Goal: Information Seeking & Learning: Learn about a topic

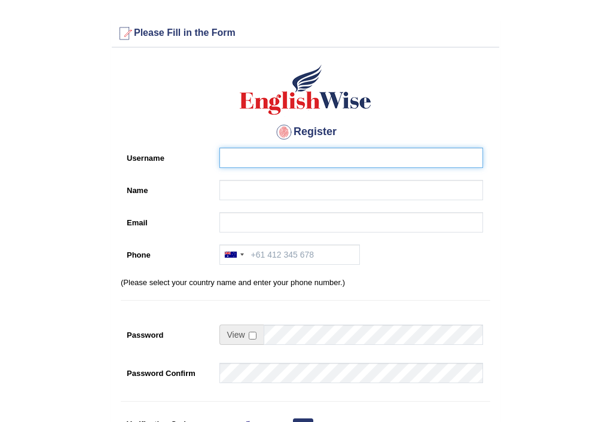
click at [240, 157] on input "Username" at bounding box center [351, 158] width 264 height 20
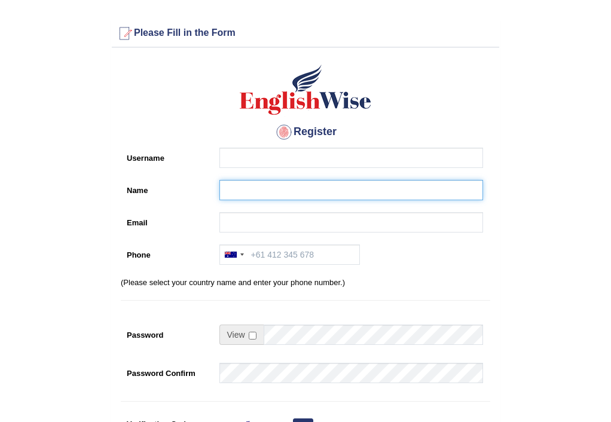
click at [238, 183] on input "Name" at bounding box center [351, 190] width 264 height 20
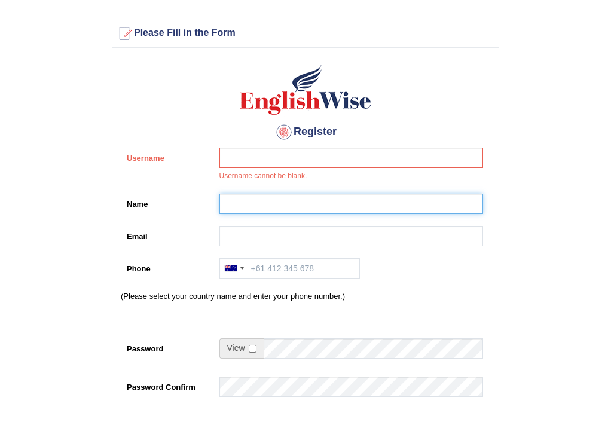
type input "GINALYN SULLA"
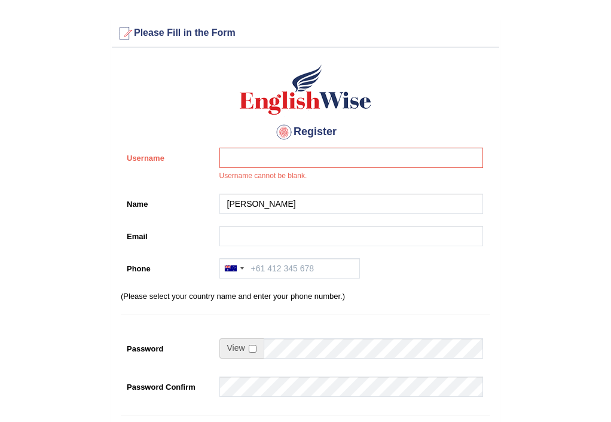
type input "ginalynsulla@gmail.com"
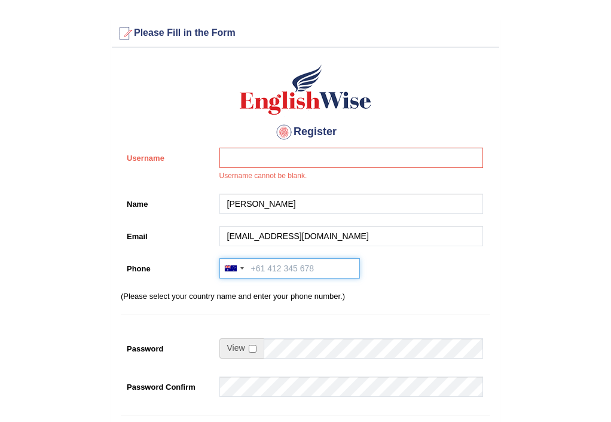
type input "+61422554702"
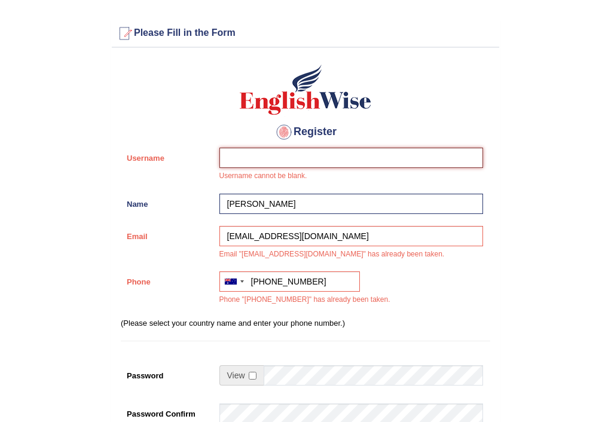
click at [258, 160] on input "Username" at bounding box center [351, 158] width 264 height 20
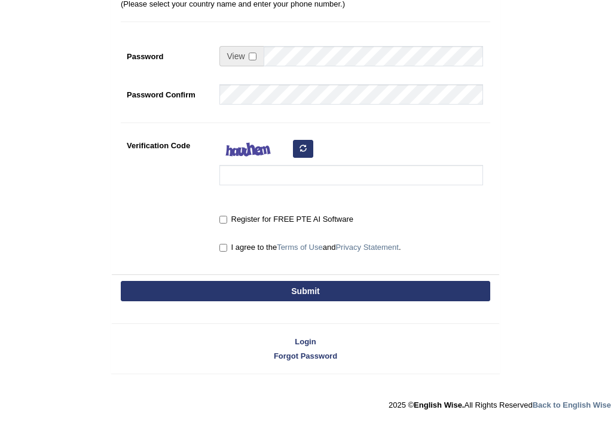
type input "Gina"
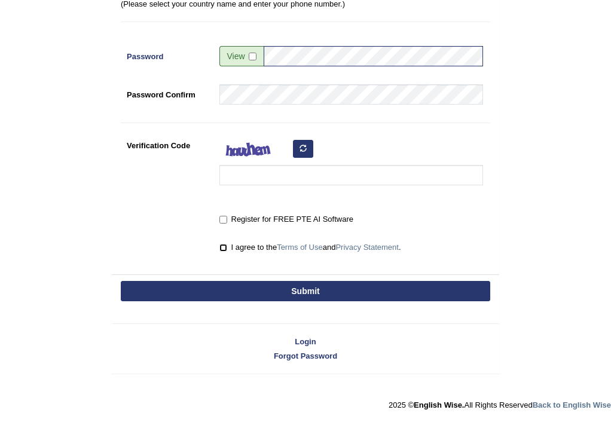
click at [223, 248] on input "I agree to the Terms of Use and Privacy Statement ." at bounding box center [223, 248] width 8 height 8
checkbox input "true"
click at [218, 216] on div "Register for FREE PTE AI Software" at bounding box center [348, 220] width 270 height 22
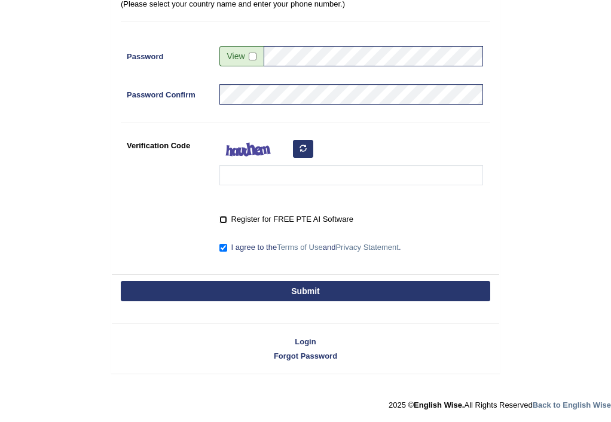
click at [225, 218] on input "Register for FREE PTE AI Software" at bounding box center [223, 220] width 8 height 8
checkbox input "true"
click at [275, 293] on button "Submit" at bounding box center [305, 291] width 369 height 20
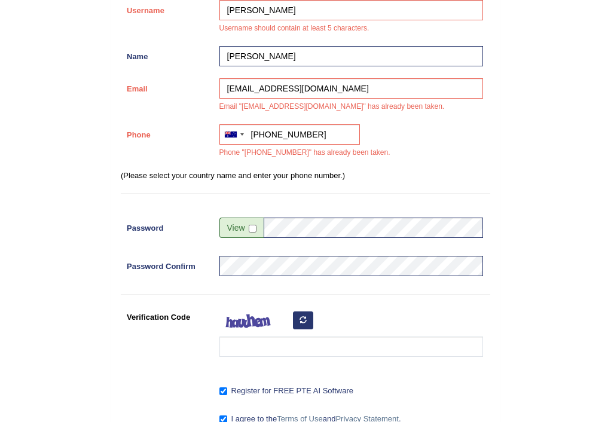
scroll to position [265, 0]
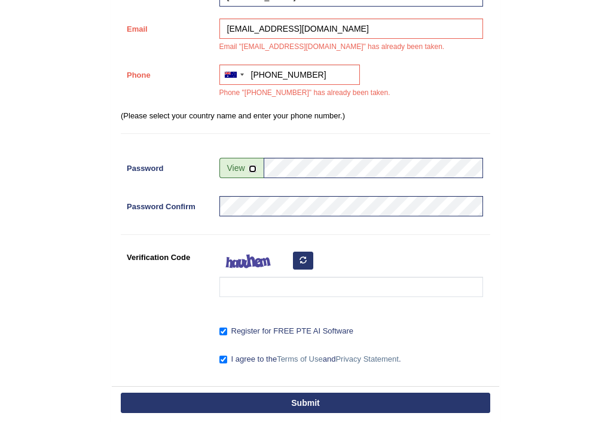
click at [251, 167] on input "checkbox" at bounding box center [253, 169] width 8 height 8
click at [252, 168] on input "checkbox" at bounding box center [253, 169] width 8 height 8
checkbox input "false"
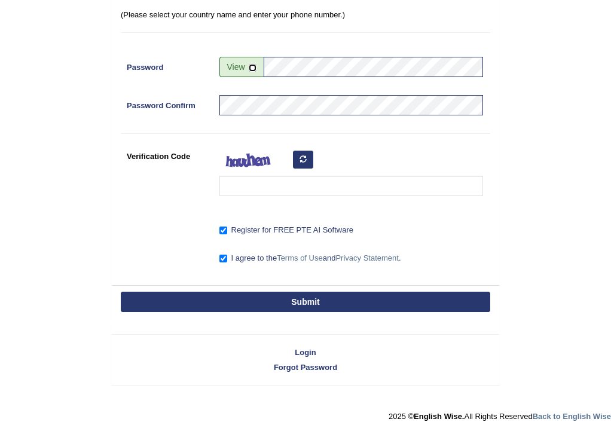
scroll to position [377, 0]
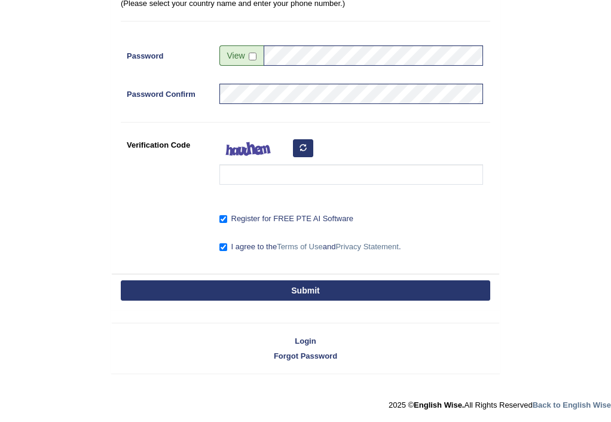
click at [325, 279] on div "Submit" at bounding box center [305, 292] width 387 height 36
click at [323, 291] on button "Submit" at bounding box center [305, 290] width 369 height 20
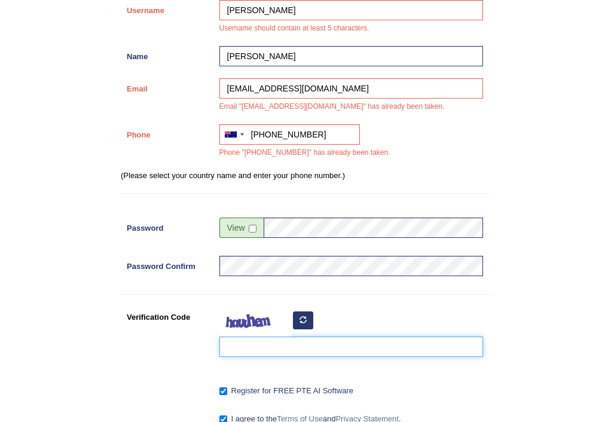
click at [256, 346] on input "Verification Code" at bounding box center [351, 346] width 264 height 20
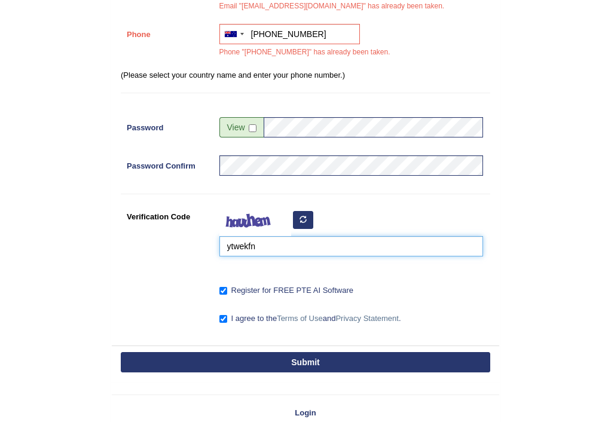
scroll to position [377, 0]
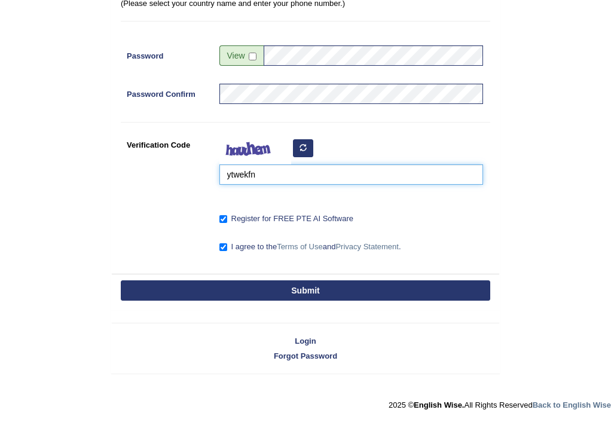
type input "ytwekfn"
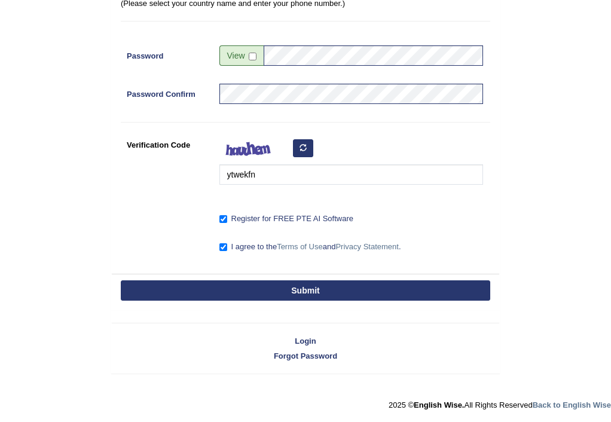
click at [298, 286] on button "Submit" at bounding box center [305, 290] width 369 height 20
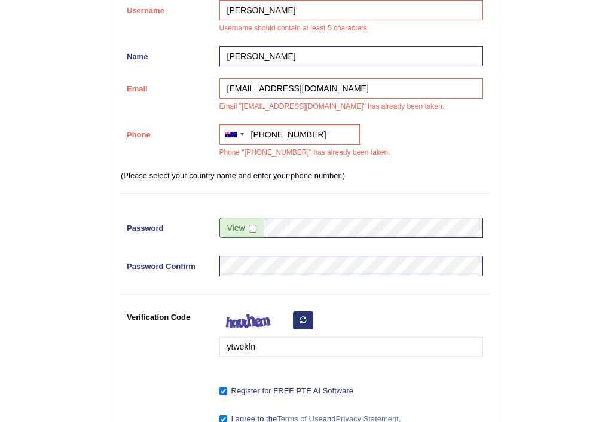
scroll to position [0, 0]
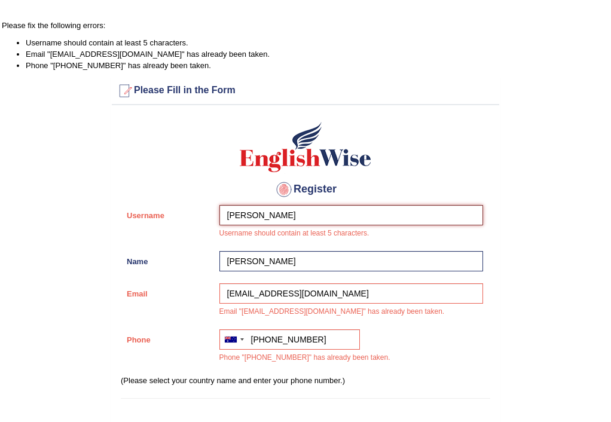
click at [246, 217] on input "Gina" at bounding box center [351, 215] width 264 height 20
type input "Gina1973"
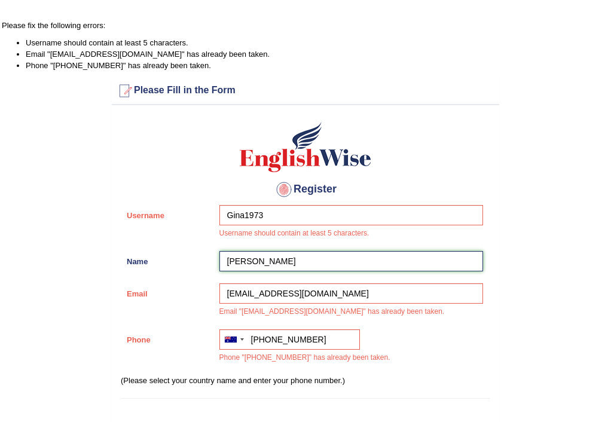
click at [311, 268] on input "GINALYN SULLA" at bounding box center [351, 261] width 264 height 20
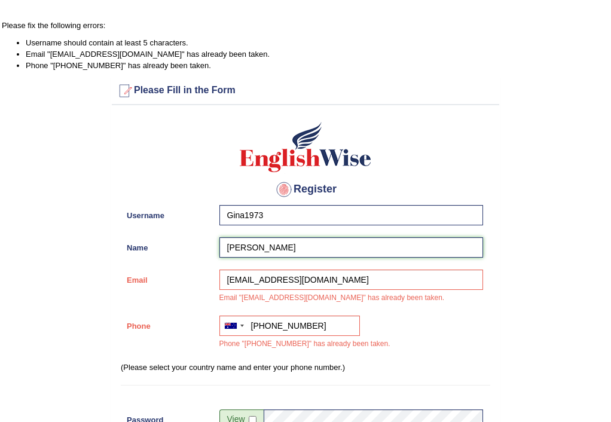
click at [311, 248] on input "GINALYN SULLA" at bounding box center [351, 247] width 264 height 20
type input "GINALYN"
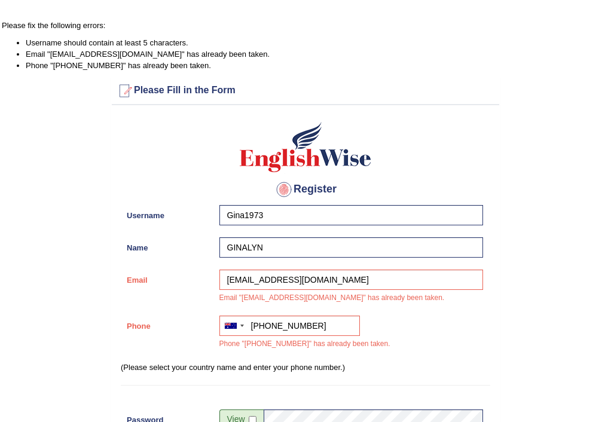
click at [167, 292] on div "Email ginalynsulla@gmail.com Email "ginalynsulla@gmail.com" has already been ta…" at bounding box center [305, 290] width 369 height 40
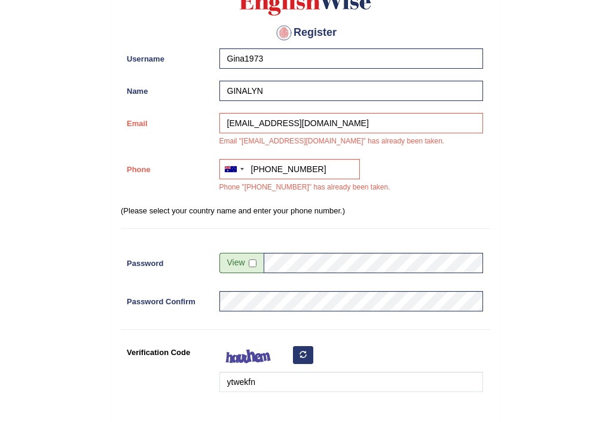
scroll to position [239, 0]
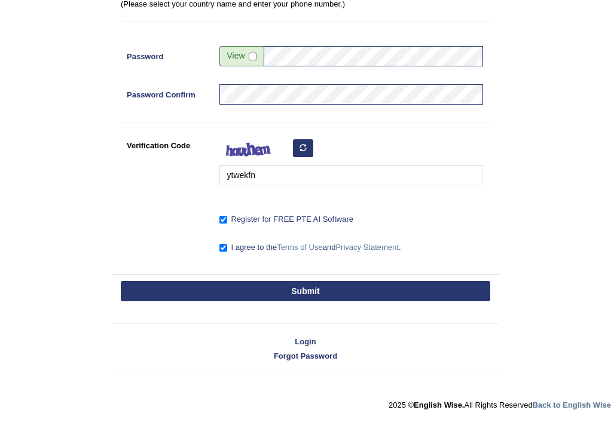
click at [247, 281] on button "Submit" at bounding box center [305, 291] width 369 height 20
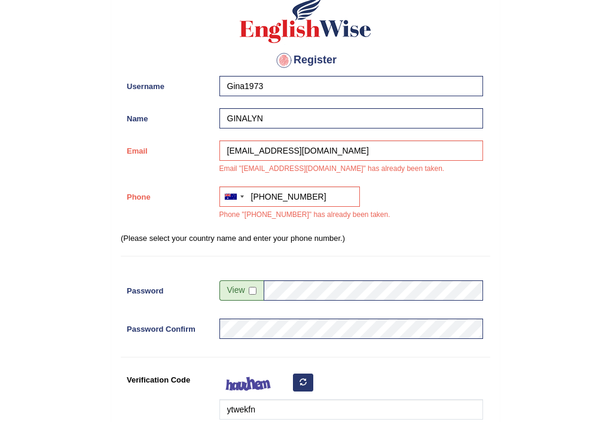
scroll to position [120, 0]
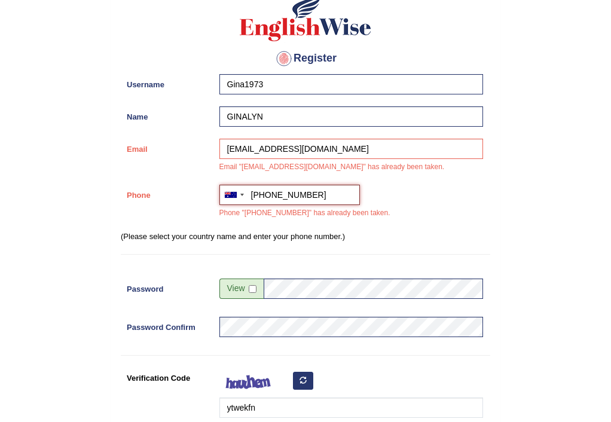
click at [321, 194] on input "+61422554702" at bounding box center [289, 195] width 140 height 20
click at [324, 197] on input "+61422554702" at bounding box center [289, 195] width 140 height 20
type input "+61468527060"
click at [434, 241] on p "(Please select your country name and enter your phone number.)" at bounding box center [305, 236] width 369 height 11
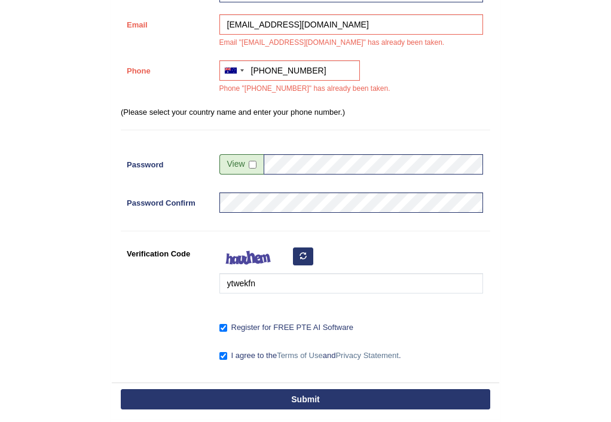
scroll to position [352, 0]
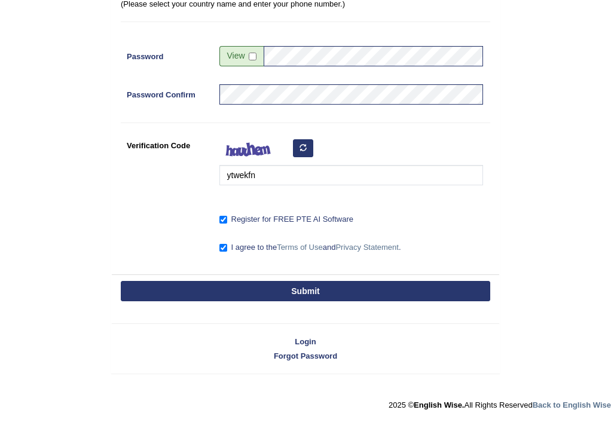
click at [295, 293] on button "Submit" at bounding box center [305, 291] width 369 height 20
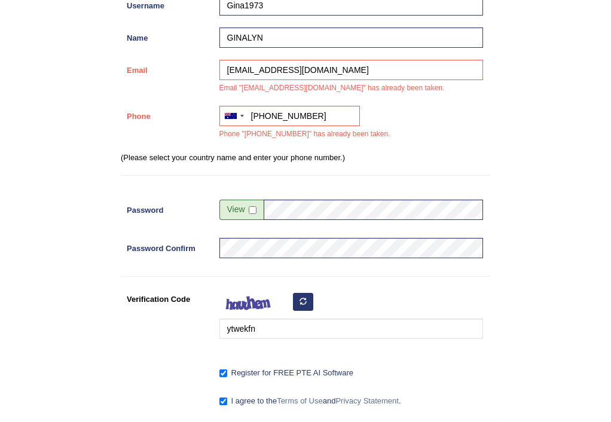
scroll to position [139, 0]
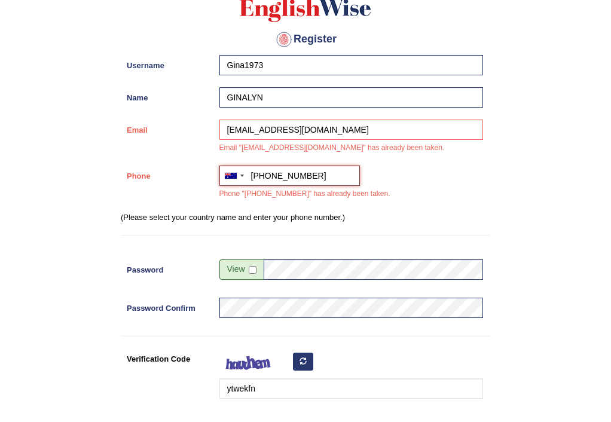
click at [256, 177] on input "+61468527060" at bounding box center [289, 176] width 140 height 20
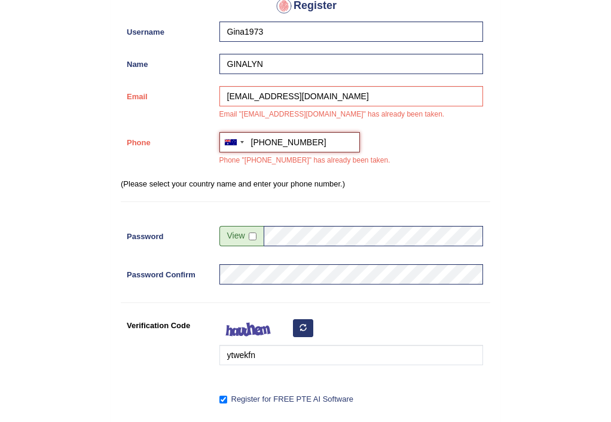
scroll to position [352, 0]
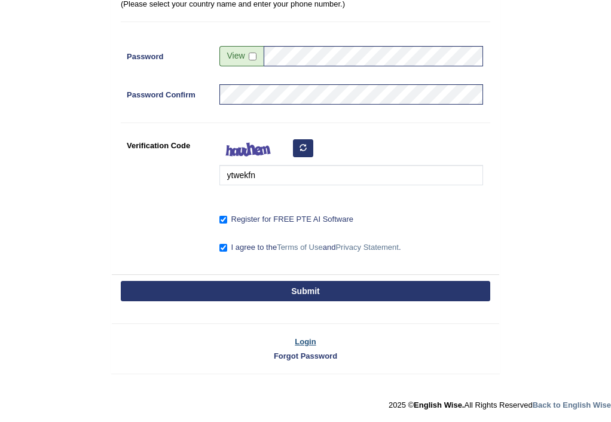
click at [299, 340] on link "Login" at bounding box center [305, 341] width 387 height 11
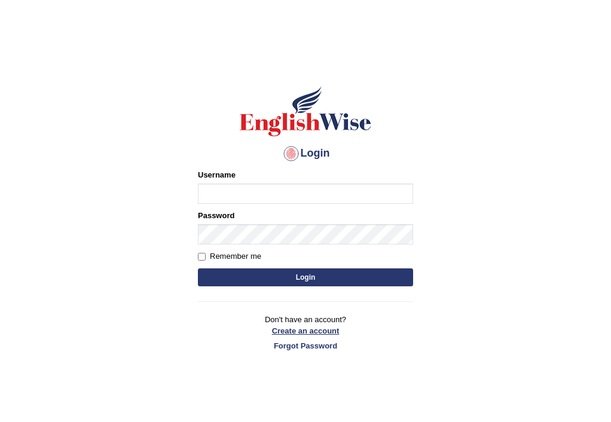
click at [289, 330] on link "Create an account" at bounding box center [305, 330] width 215 height 11
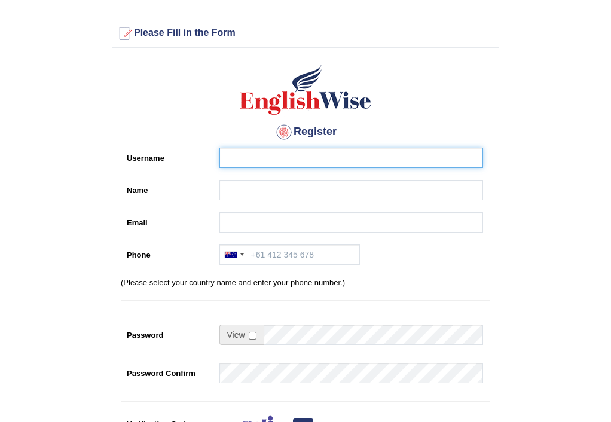
click at [276, 161] on input "Username" at bounding box center [351, 158] width 264 height 20
type input "Gina1973"
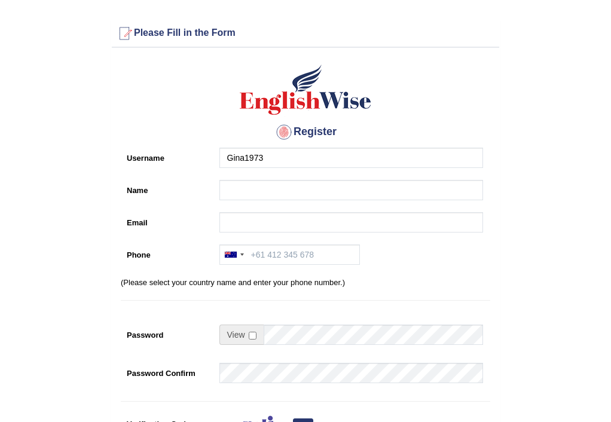
click at [274, 201] on div at bounding box center [348, 193] width 270 height 26
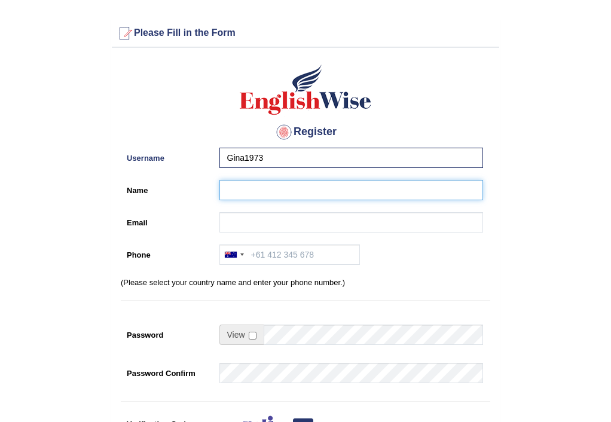
click at [276, 198] on input "Name" at bounding box center [351, 190] width 264 height 20
type input "Gina Sulla"
type input "+61422554702"
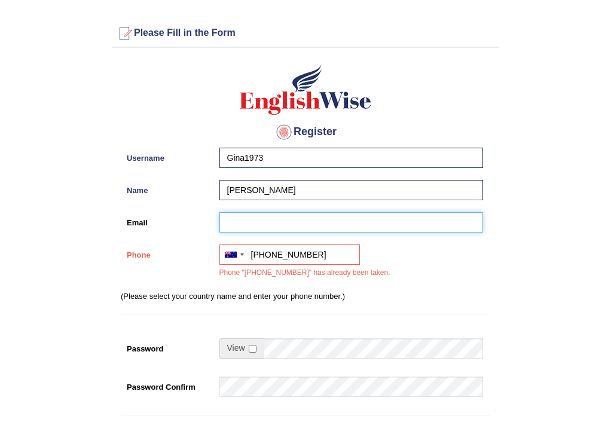
click at [248, 216] on input "Email" at bounding box center [351, 222] width 264 height 20
type input "ginalynsulla@gmail.com"
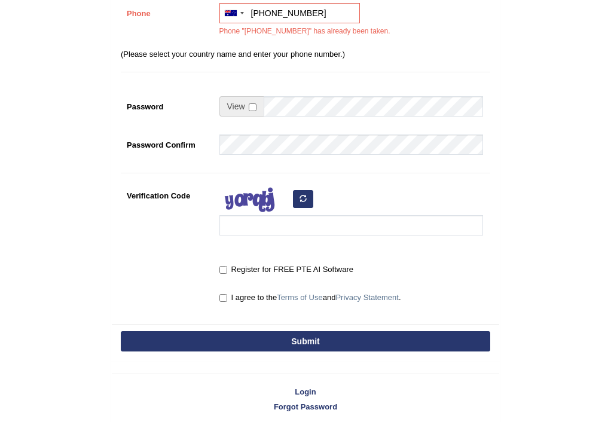
scroll to position [306, 0]
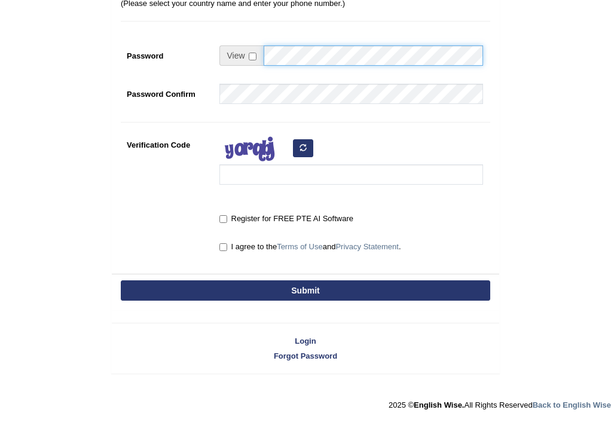
click at [156, 122] on div "Register Username Gina1973 Name Gina Sulla Email ginalynsulla@gmail.com Email "…" at bounding box center [305, 11] width 387 height 526
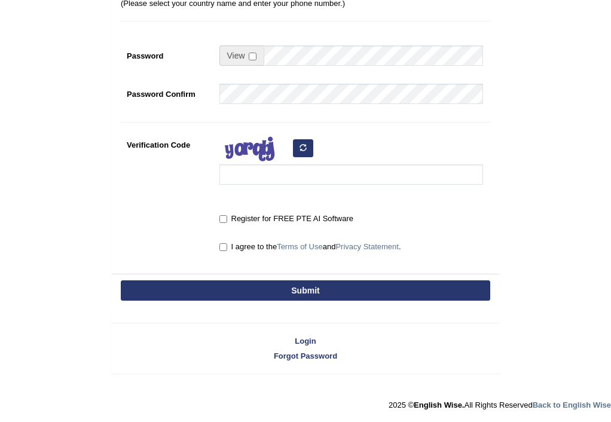
click at [206, 105] on div "Password Confirm" at bounding box center [305, 97] width 369 height 26
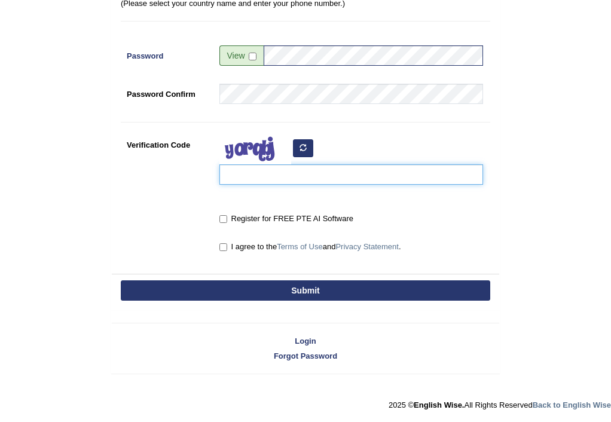
click at [253, 179] on input "Verification Code" at bounding box center [351, 174] width 264 height 20
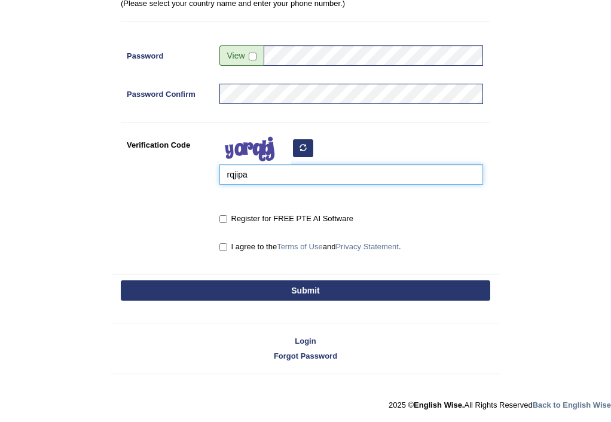
type input "rqjipa"
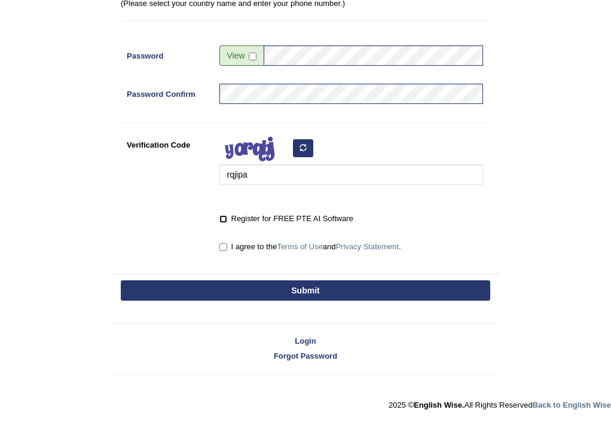
click at [224, 217] on input "Register for FREE PTE AI Software" at bounding box center [223, 219] width 8 height 8
checkbox input "true"
click at [218, 241] on div "I agree to the Terms of Use and Privacy Statement ." at bounding box center [348, 248] width 270 height 22
click at [222, 244] on input "I agree to the Terms of Use and Privacy Statement ." at bounding box center [223, 247] width 8 height 8
checkbox input "true"
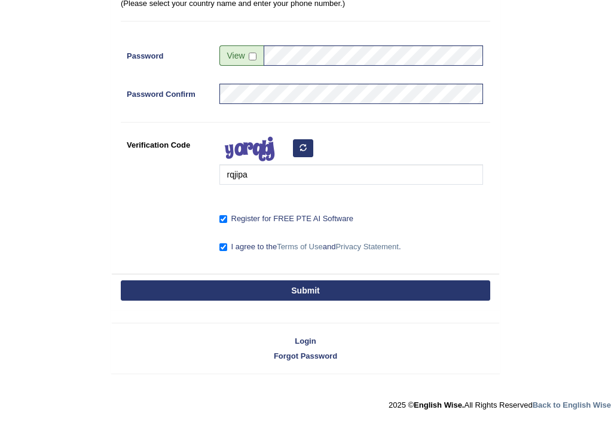
click at [260, 286] on button "Submit" at bounding box center [305, 290] width 369 height 20
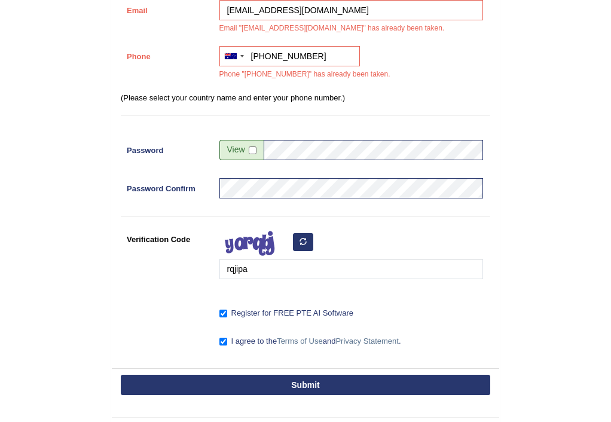
scroll to position [352, 0]
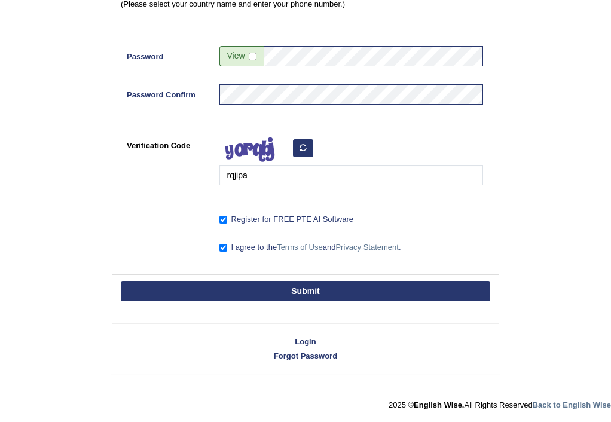
click at [314, 292] on button "Submit" at bounding box center [305, 291] width 369 height 20
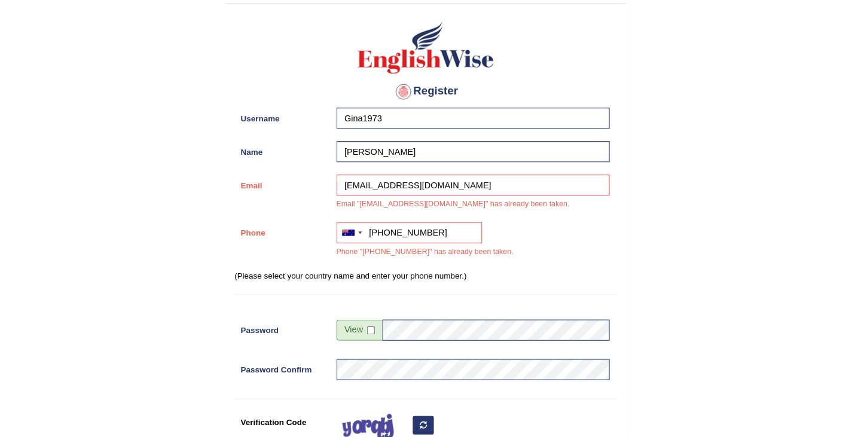
scroll to position [79, 0]
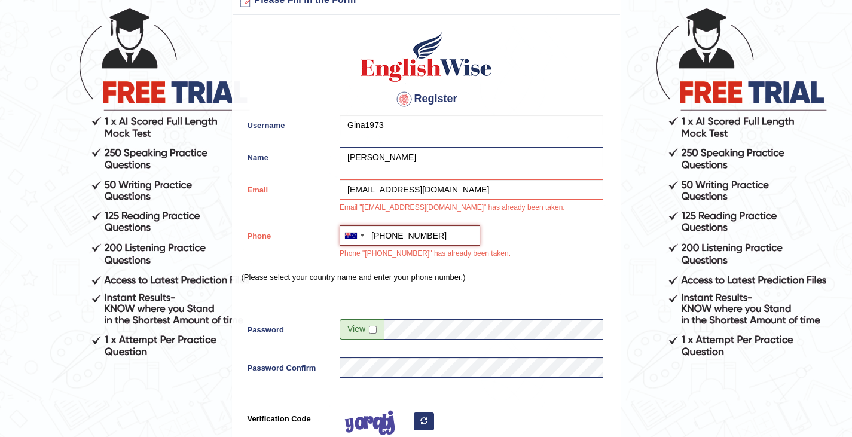
click at [448, 236] on input "+61422554702" at bounding box center [409, 235] width 140 height 20
drag, startPoint x: 444, startPoint y: 189, endPoint x: 343, endPoint y: 210, distance: 103.1
click at [343, 210] on div "ginalynsulla@gmail.com Email "ginalynsulla@gmail.com" has already been taken." at bounding box center [468, 199] width 270 height 40
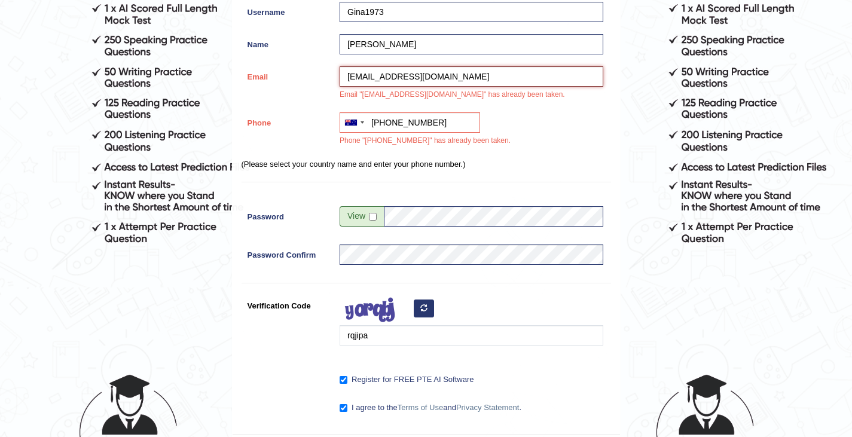
scroll to position [337, 0]
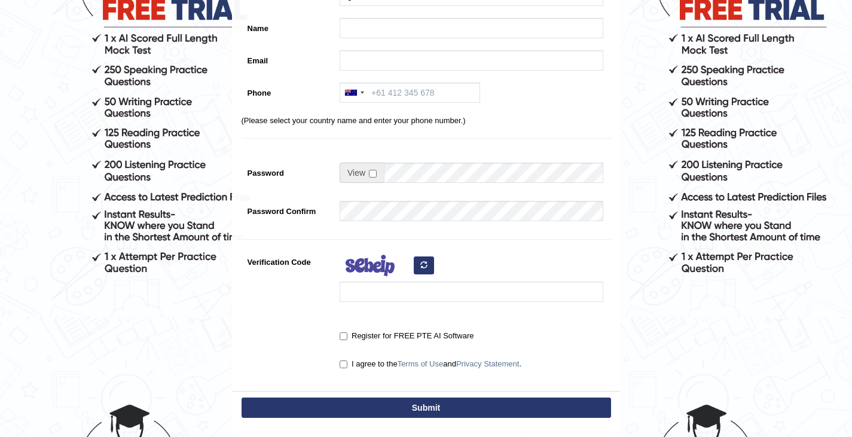
scroll to position [264, 0]
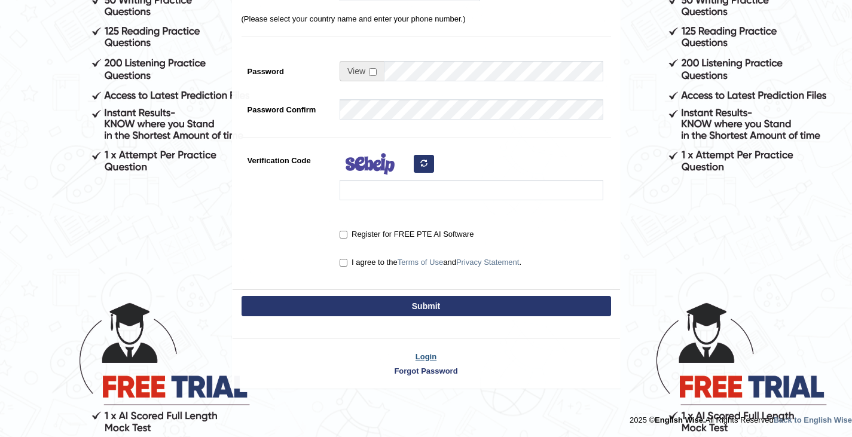
type input "ghena"
click at [422, 353] on link "Login" at bounding box center [425, 356] width 387 height 11
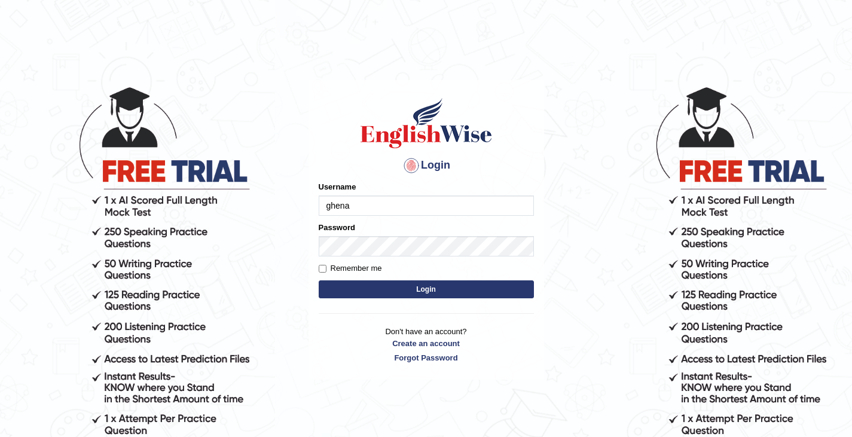
type input "ghena"
click at [385, 286] on button "Login" at bounding box center [426, 289] width 215 height 18
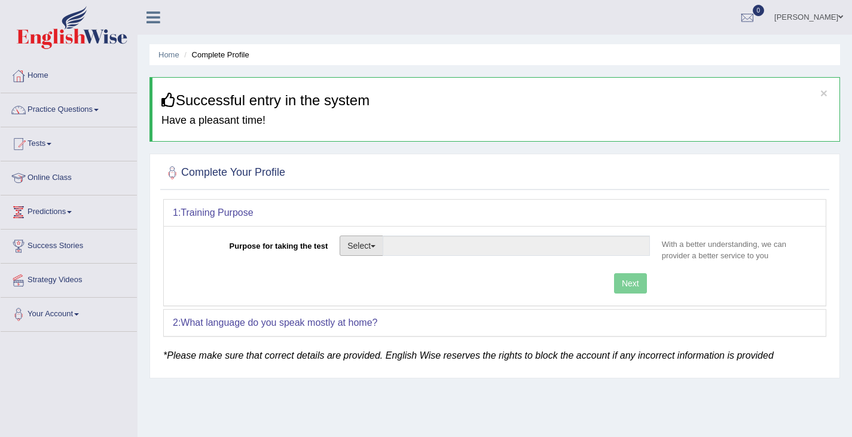
click at [380, 247] on button "Select" at bounding box center [361, 245] width 44 height 20
click at [461, 221] on div "1: Training Purpose" at bounding box center [495, 213] width 662 height 26
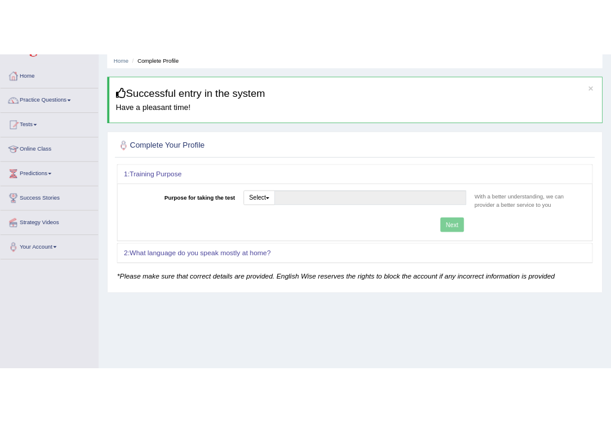
scroll to position [60, 0]
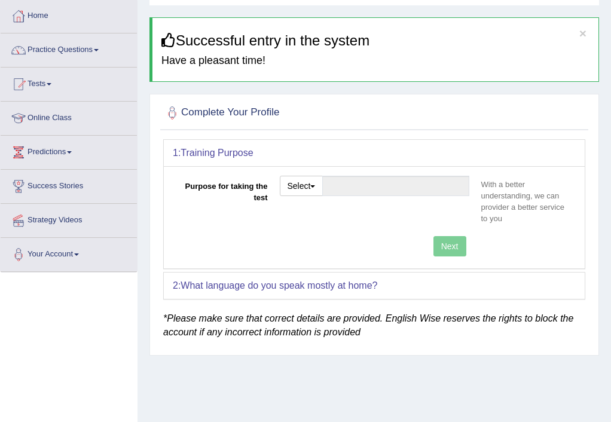
drag, startPoint x: 498, startPoint y: 19, endPoint x: 479, endPoint y: 53, distance: 38.2
click at [479, 53] on div "× Successful entry in the system Have a pleasant time!" at bounding box center [373, 49] width 449 height 65
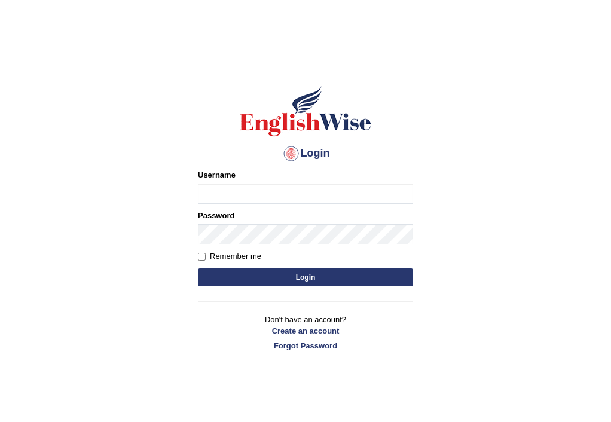
type input "ghena"
click at [290, 277] on button "Login" at bounding box center [305, 277] width 215 height 18
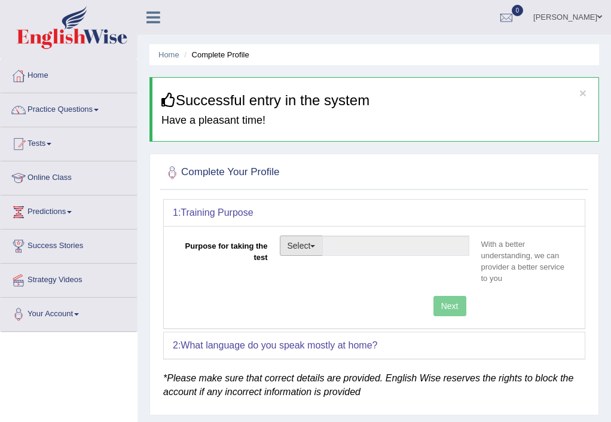
click at [318, 248] on button "Select" at bounding box center [302, 245] width 44 height 20
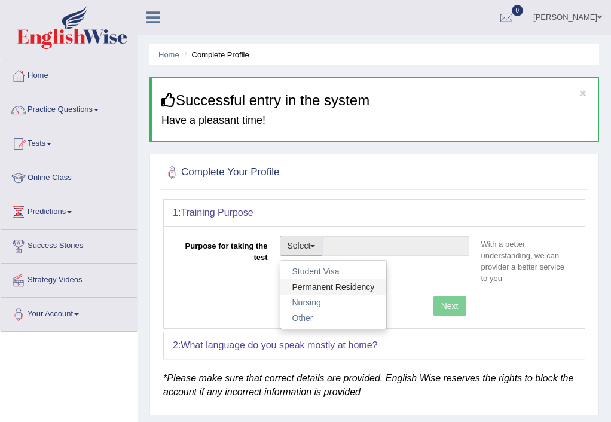
click at [315, 288] on link "Permanent Residency" at bounding box center [333, 287] width 106 height 16
type input "Permanent Residency"
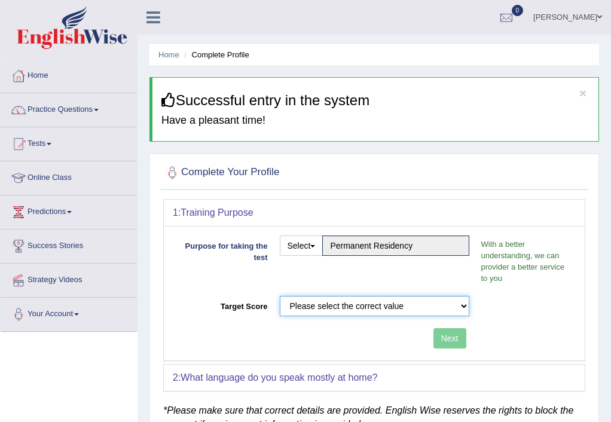
click at [463, 307] on select "Please select the correct value 50 (6 bands) 58 (6.5 bands) 65 (7 bands) 79 (8 …" at bounding box center [374, 306] width 189 height 20
select select "79"
click at [280, 296] on select "Please select the correct value 50 (6 bands) 58 (6.5 bands) 65 (7 bands) 79 (8 …" at bounding box center [374, 306] width 189 height 20
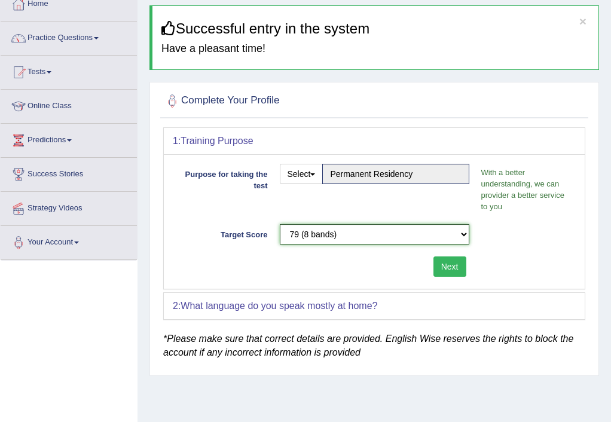
scroll to position [179, 0]
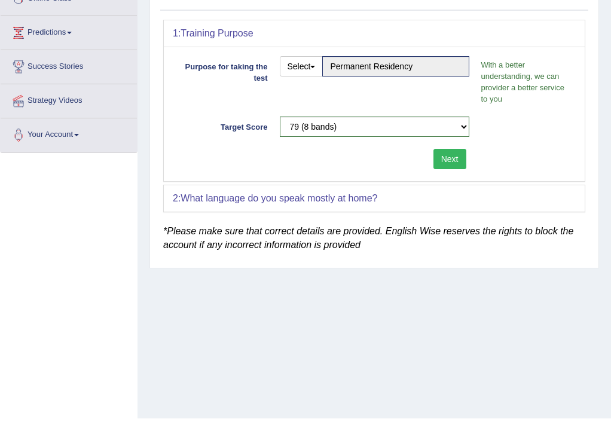
click at [451, 160] on button "Next" at bounding box center [449, 159] width 33 height 20
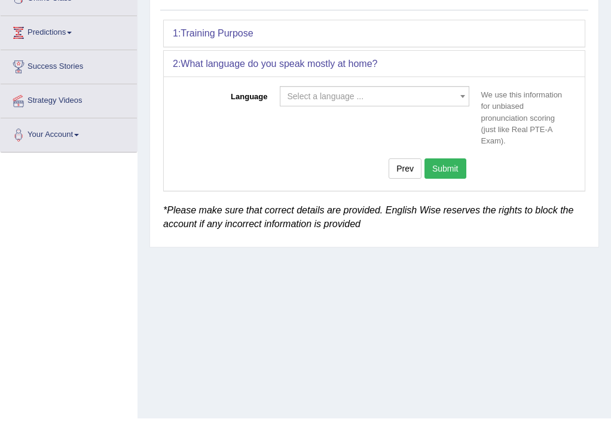
click at [405, 95] on span "Select a language ..." at bounding box center [370, 96] width 167 height 12
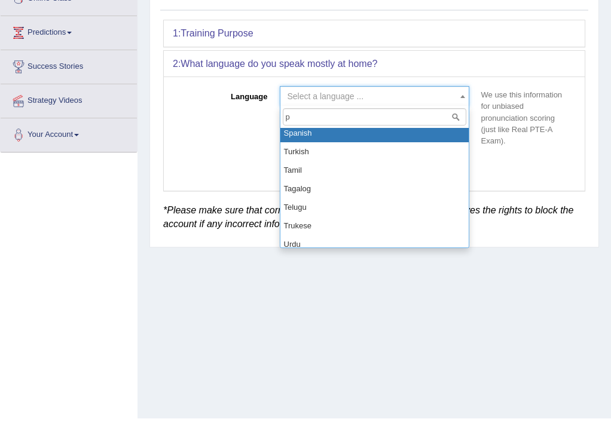
scroll to position [0, 0]
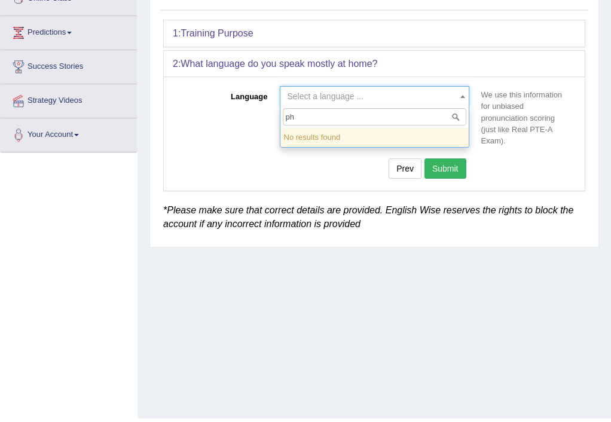
type input "p"
type input "f"
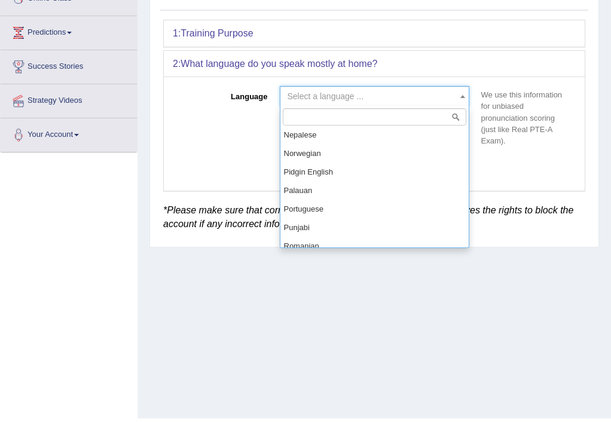
scroll to position [1015, 0]
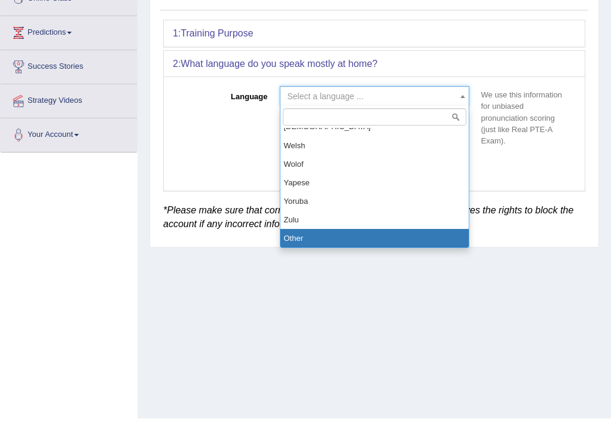
select select "Other"
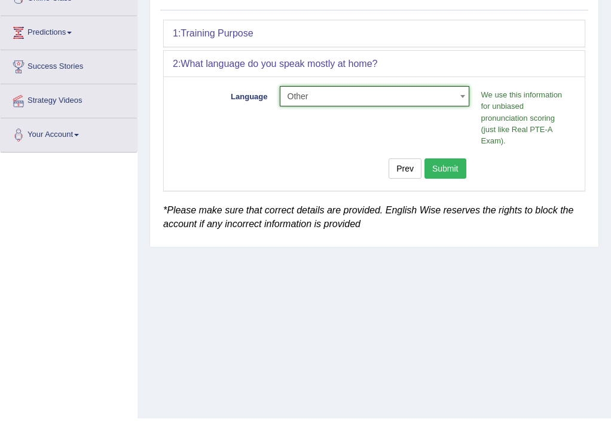
click at [444, 173] on button "Submit" at bounding box center [445, 168] width 42 height 20
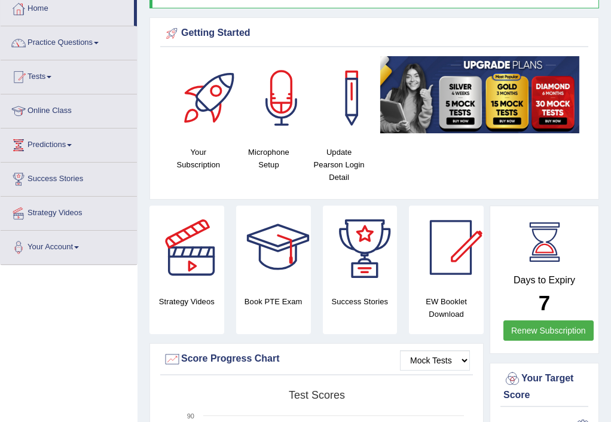
scroll to position [60, 0]
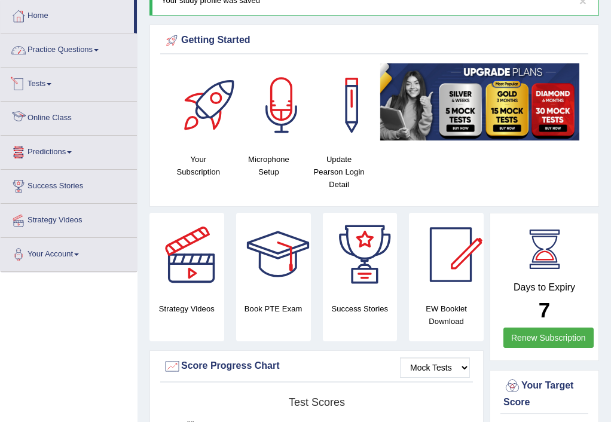
click at [60, 50] on link "Practice Questions" at bounding box center [69, 48] width 136 height 30
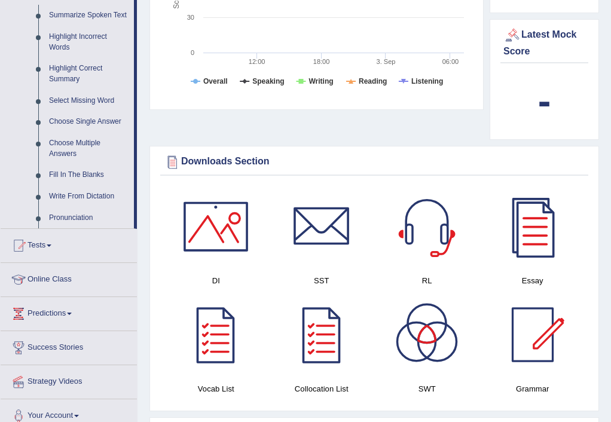
scroll to position [538, 0]
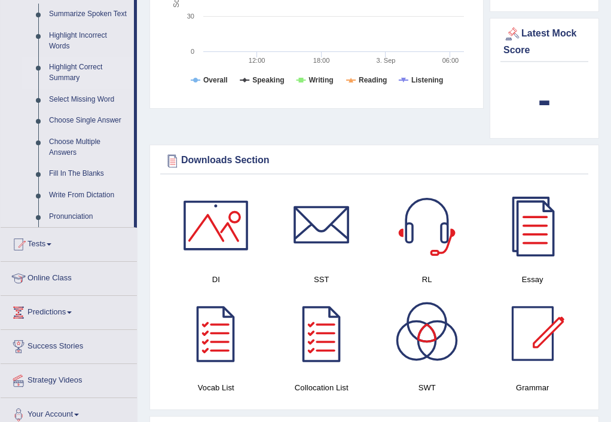
click at [84, 68] on link "Highlight Correct Summary" at bounding box center [89, 73] width 90 height 32
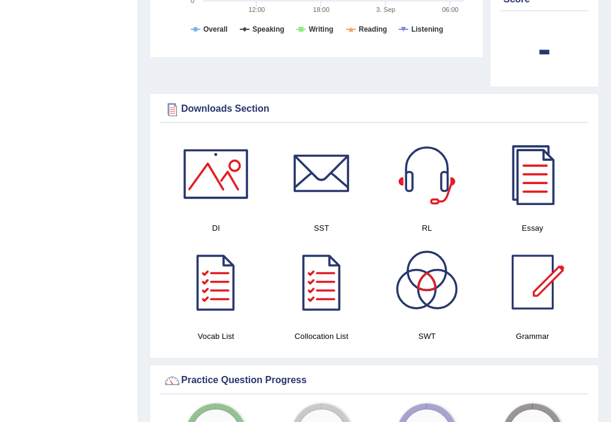
scroll to position [478, 0]
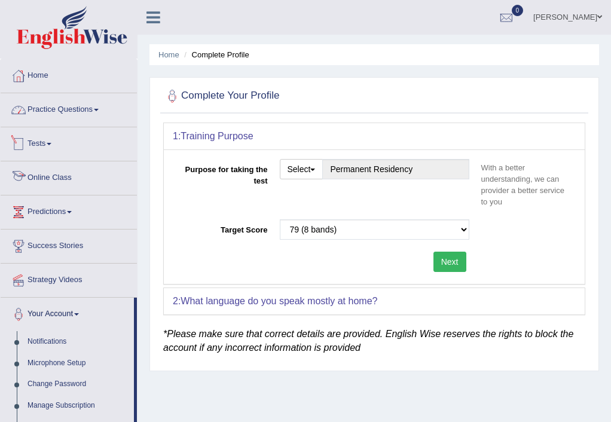
click at [58, 109] on link "Practice Questions" at bounding box center [69, 108] width 136 height 30
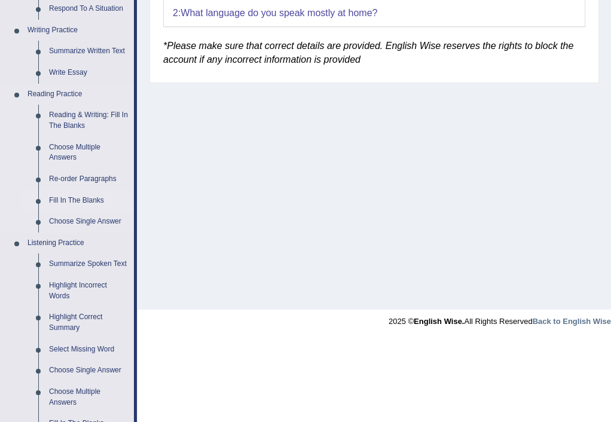
scroll to position [299, 0]
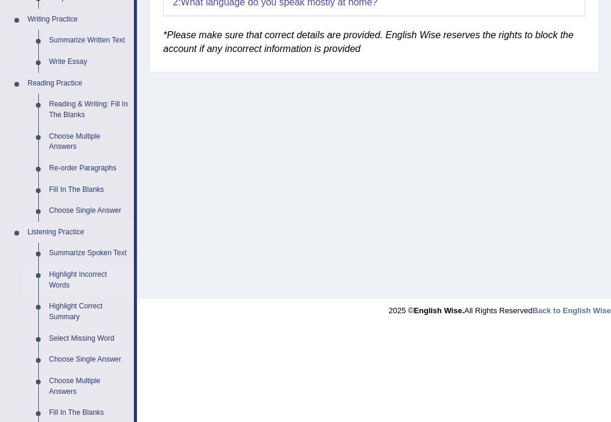
click at [73, 276] on link "Highlight Incorrect Words" at bounding box center [89, 280] width 90 height 32
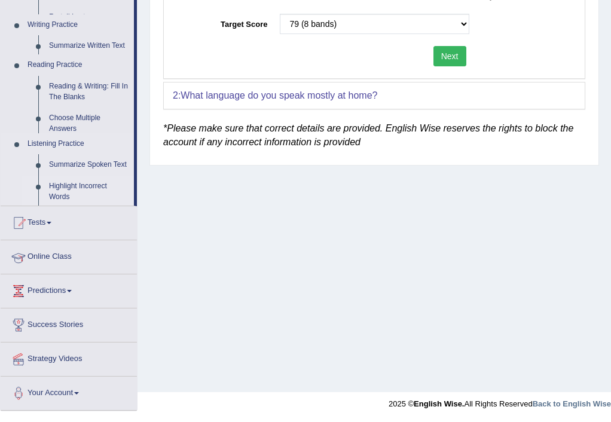
scroll to position [206, 0]
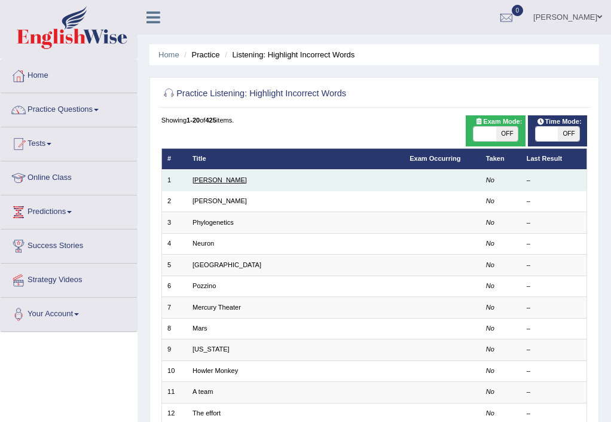
click at [198, 176] on link "[PERSON_NAME]" at bounding box center [219, 179] width 54 height 7
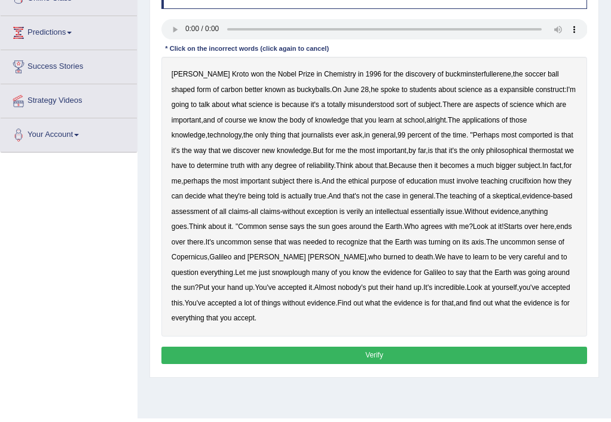
scroll to position [120, 0]
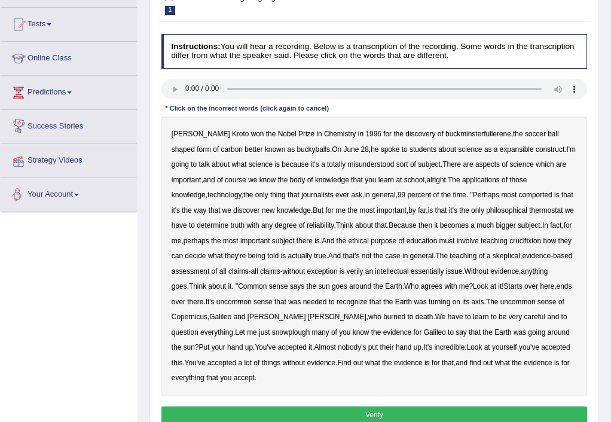
click at [97, 296] on div "Toggle navigation Home Practice Questions Speaking Practice Read Aloud Repeat S…" at bounding box center [305, 190] width 611 height 621
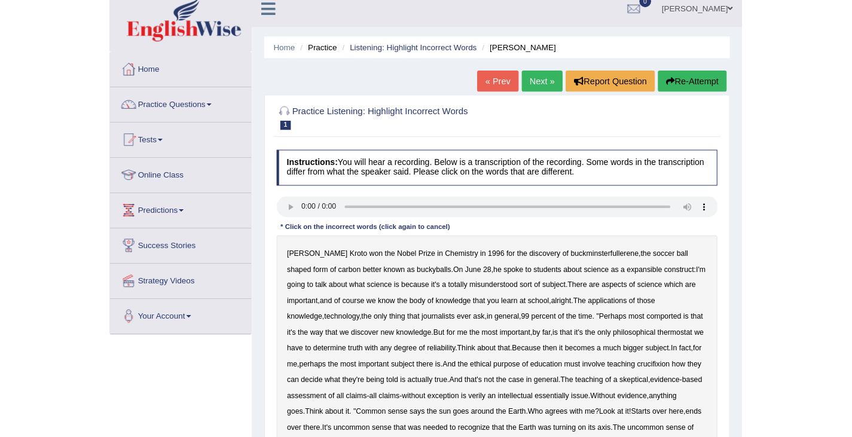
scroll to position [0, 0]
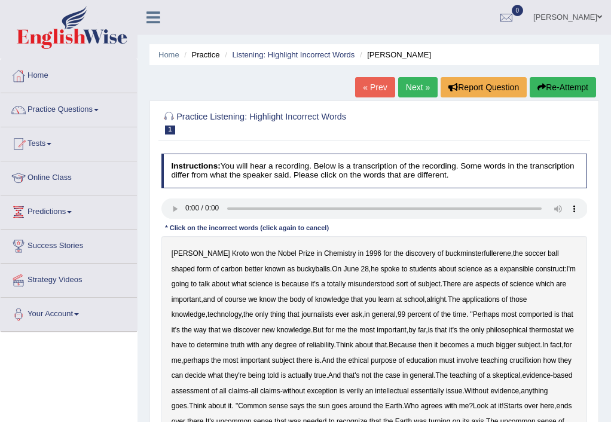
click at [296, 271] on b "buckyballs" at bounding box center [312, 269] width 33 height 8
click at [296, 270] on b "buckyballs" at bounding box center [312, 269] width 33 height 8
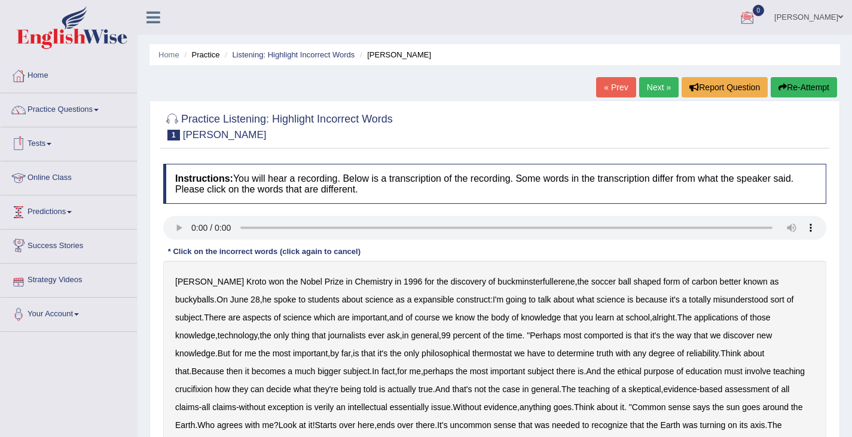
click at [191, 281] on b "Harold" at bounding box center [209, 282] width 69 height 10
click at [191, 282] on b "Harold" at bounding box center [209, 282] width 69 height 10
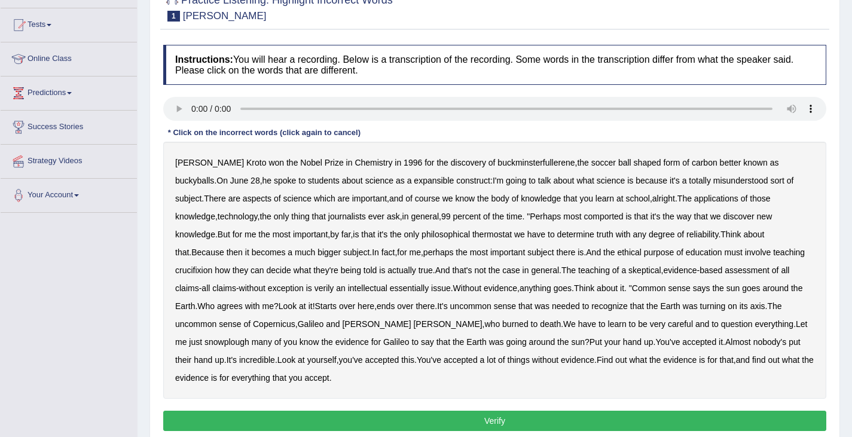
scroll to position [118, 0]
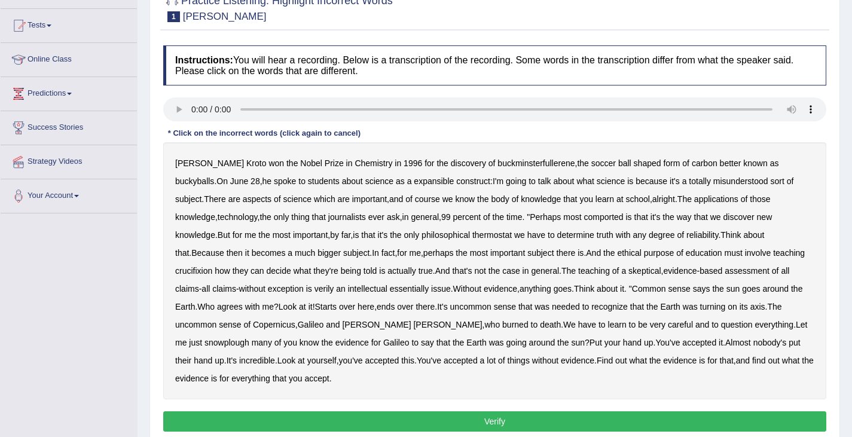
click at [414, 182] on b "expansible" at bounding box center [434, 181] width 40 height 10
click at [583, 219] on b "comported" at bounding box center [602, 217] width 39 height 10
click at [472, 235] on b "thermostat" at bounding box center [491, 235] width 39 height 10
click at [212, 266] on b "crucifixion" at bounding box center [193, 271] width 37 height 10
click at [314, 287] on b "verily" at bounding box center [324, 289] width 20 height 10
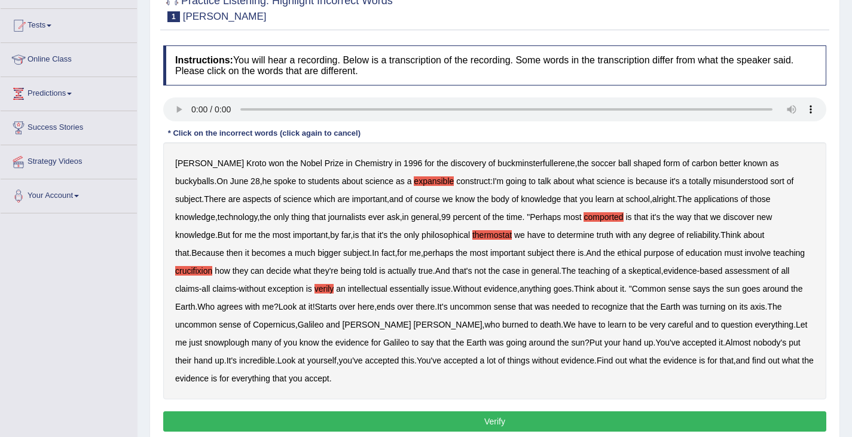
click at [249, 338] on b "snowplough" at bounding box center [226, 343] width 45 height 10
click at [365, 411] on button "Verify" at bounding box center [494, 421] width 663 height 20
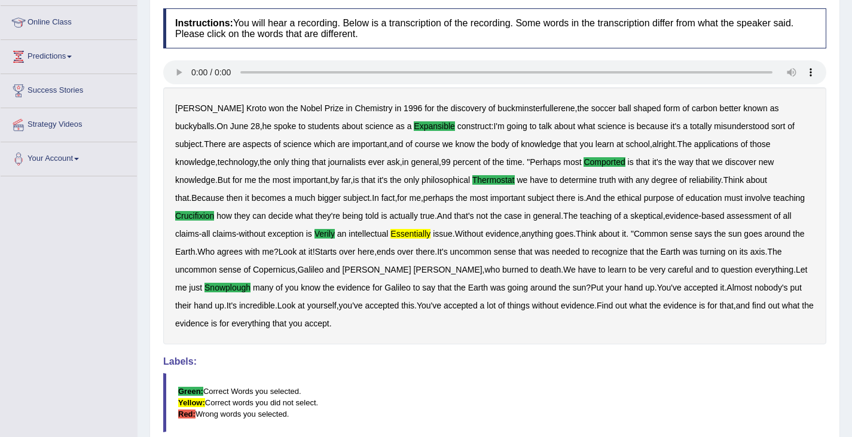
scroll to position [0, 0]
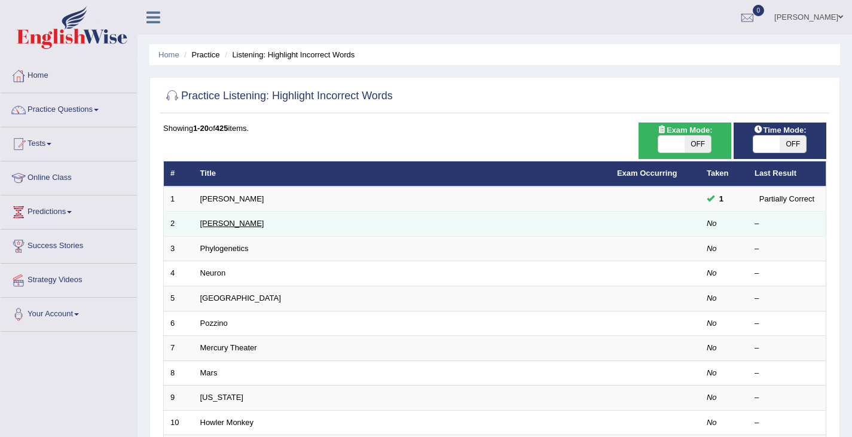
click at [213, 225] on link "[PERSON_NAME]" at bounding box center [232, 223] width 64 height 9
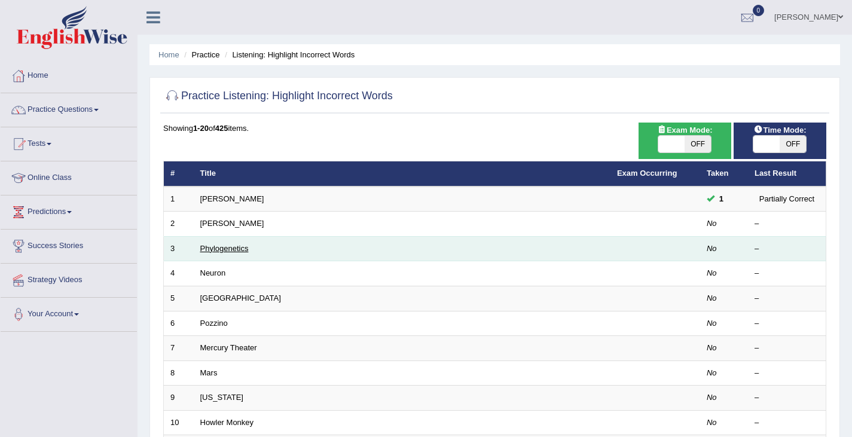
click at [223, 248] on link "Phylogenetics" at bounding box center [224, 248] width 48 height 9
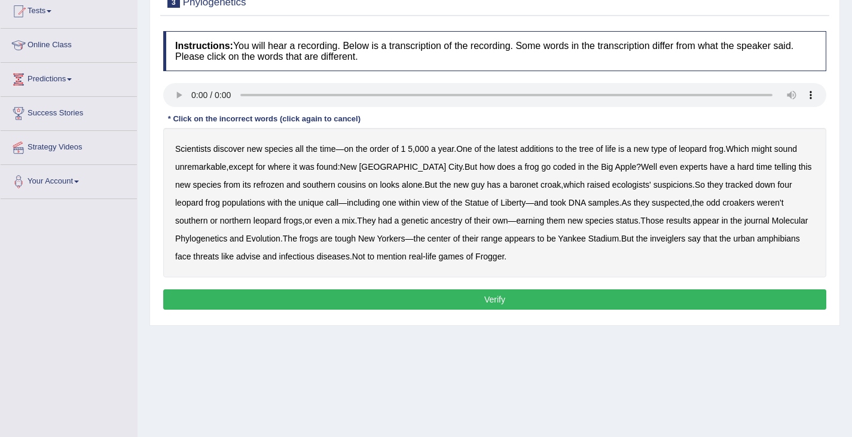
scroll to position [60, 0]
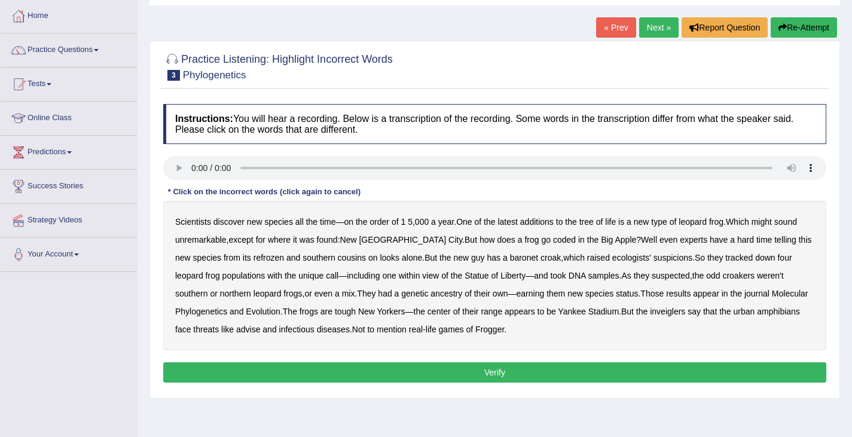
click at [553, 241] on b "coded" at bounding box center [564, 240] width 23 height 10
click at [681, 305] on div "Scientists discover new species all the time — on the order of 1 5 , 000 a year…" at bounding box center [494, 275] width 663 height 149
click at [677, 310] on b "inveiglers" at bounding box center [667, 312] width 35 height 10
click at [476, 370] on button "Verify" at bounding box center [494, 372] width 663 height 20
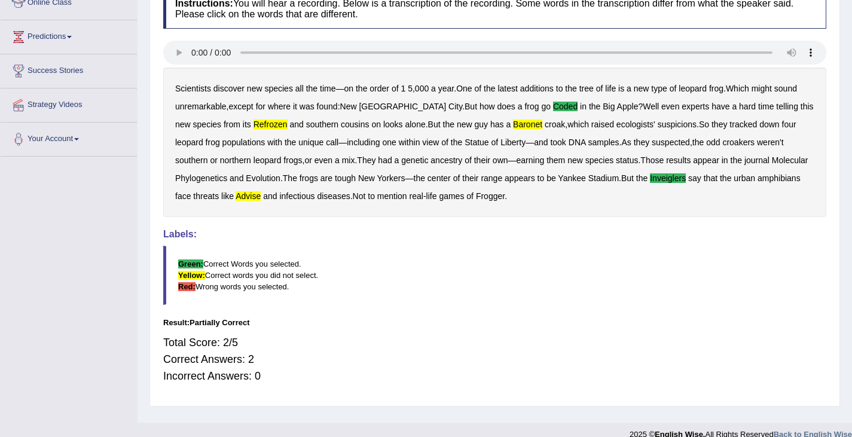
scroll to position [0, 0]
